Goal: Find specific page/section: Find specific page/section

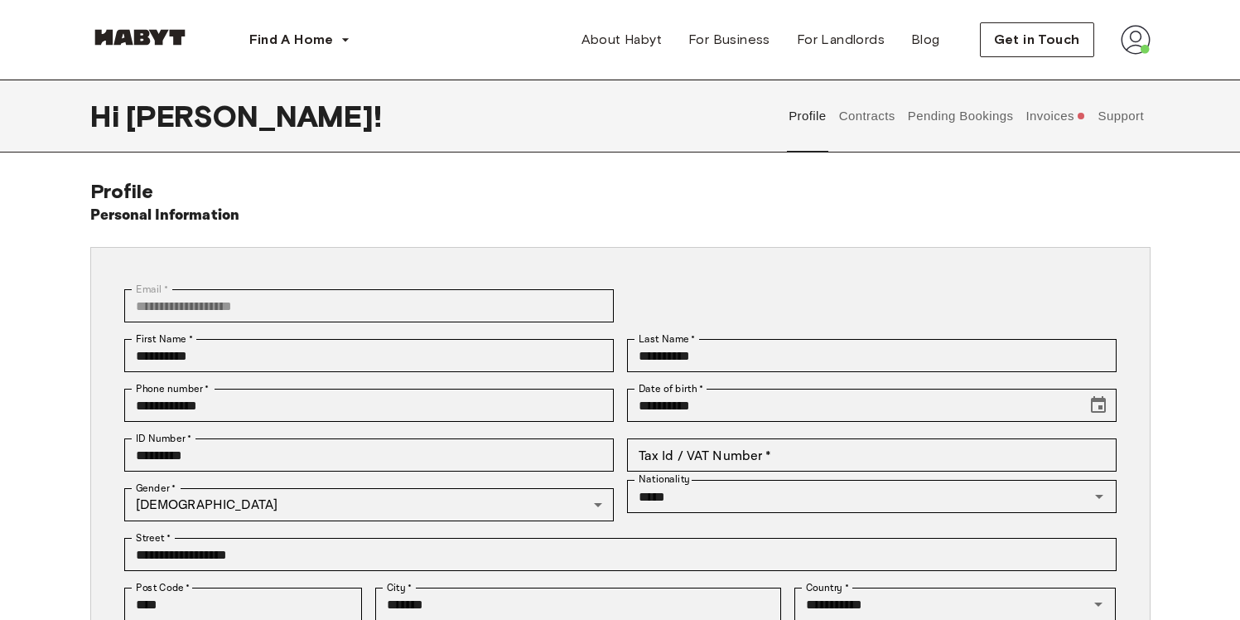
click at [973, 104] on button "Pending Bookings" at bounding box center [960, 116] width 110 height 73
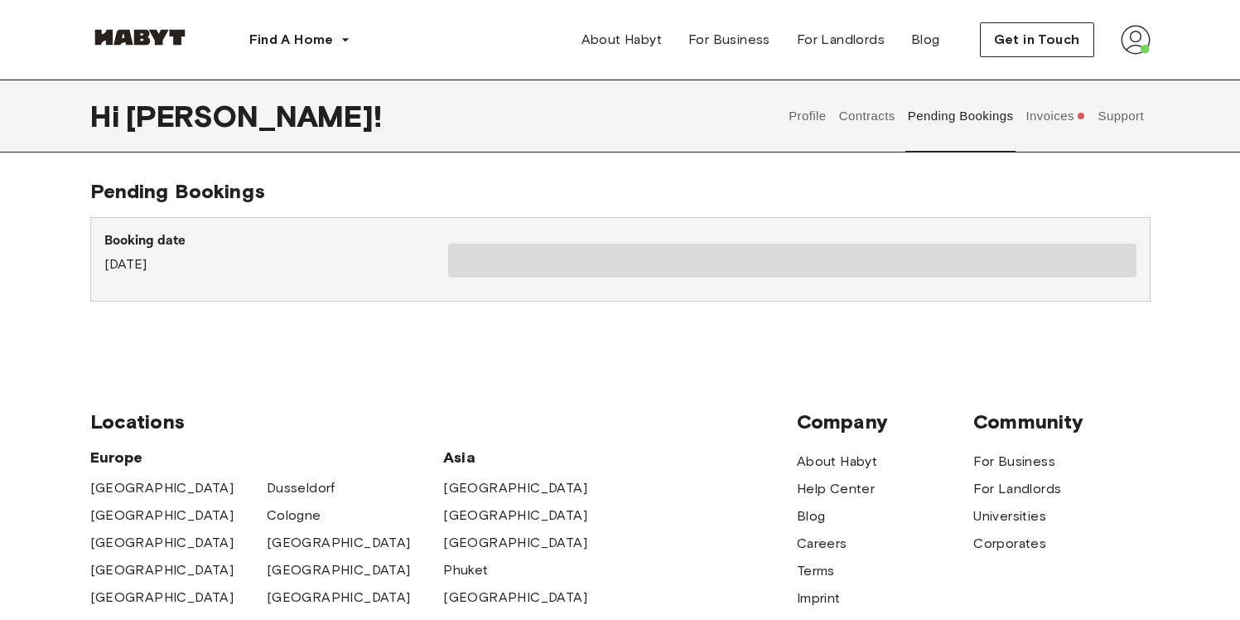
click at [1027, 107] on button "Invoices" at bounding box center [1056, 116] width 64 height 73
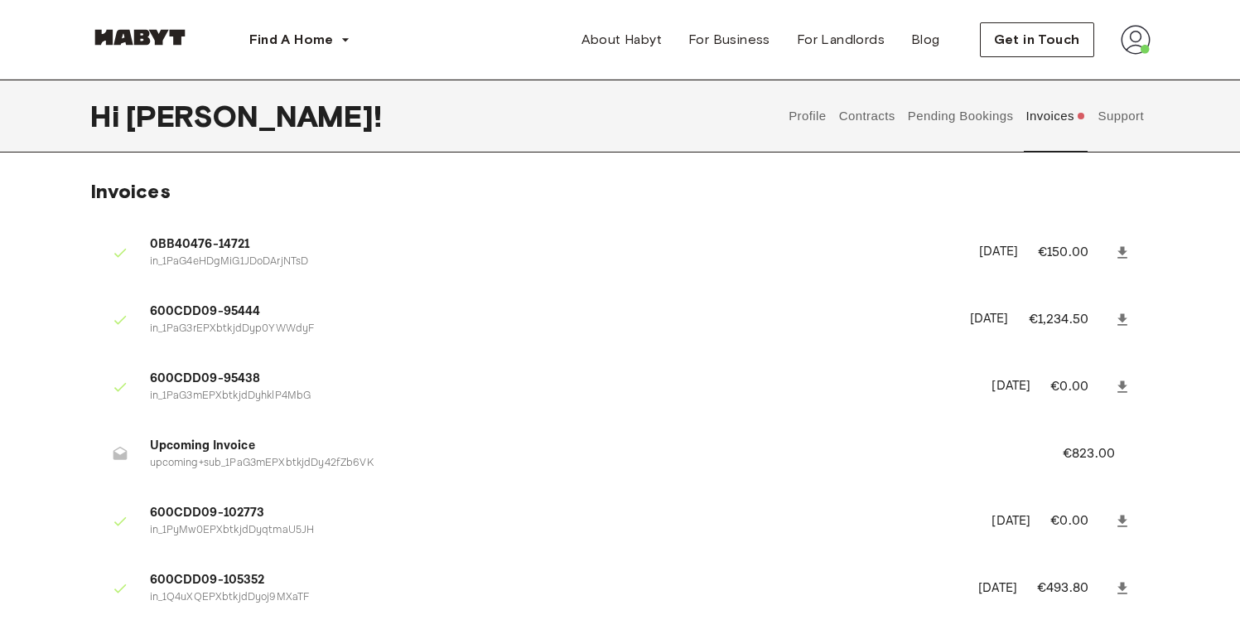
click at [181, 442] on span "Upcoming Invoice" at bounding box center [586, 446] width 873 height 19
click at [1121, 452] on p "€823.00" at bounding box center [1100, 454] width 75 height 20
click at [962, 118] on button "Pending Bookings" at bounding box center [960, 116] width 110 height 73
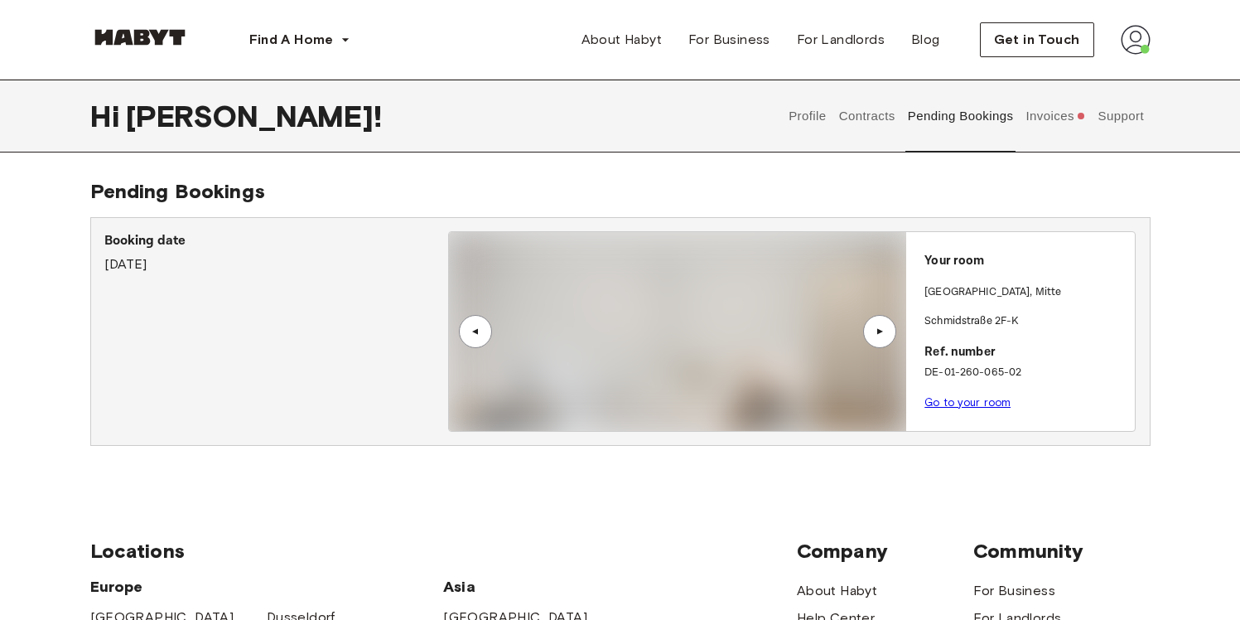
click at [1133, 109] on button "Support" at bounding box center [1121, 116] width 51 height 73
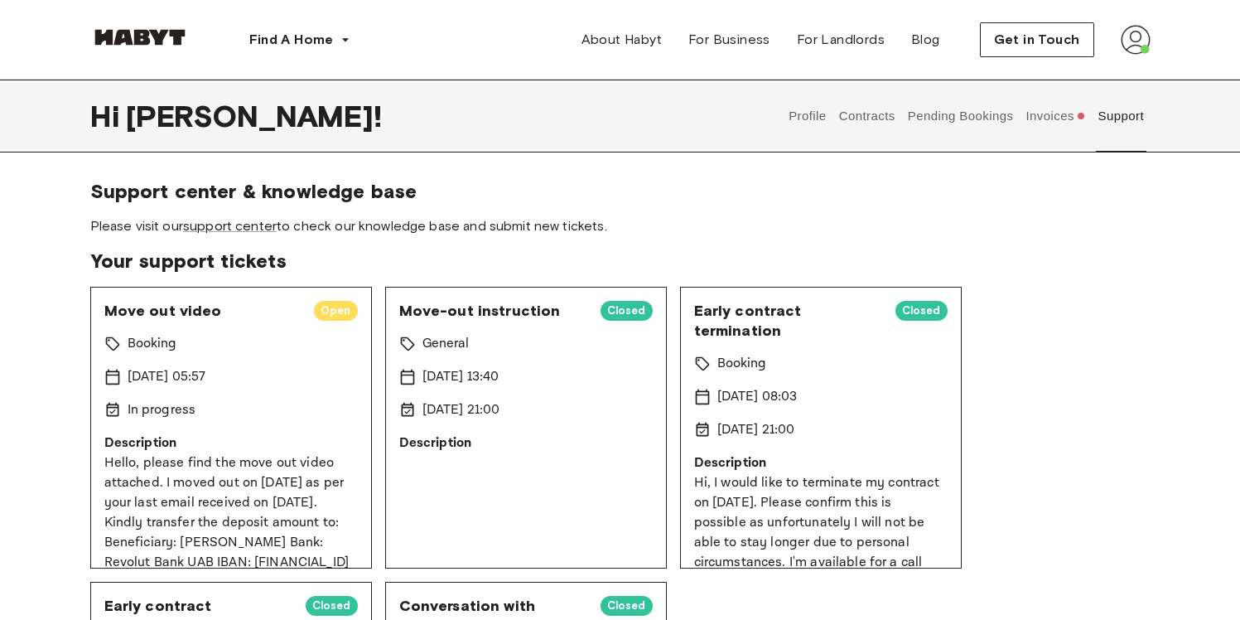
scroll to position [-1, 0]
click at [292, 225] on span "Please visit our support center to check our knowledge base and submit new tick…" at bounding box center [620, 226] width 1060 height 18
click at [253, 228] on link "support center" at bounding box center [230, 226] width 94 height 16
